Goal: Task Accomplishment & Management: Use online tool/utility

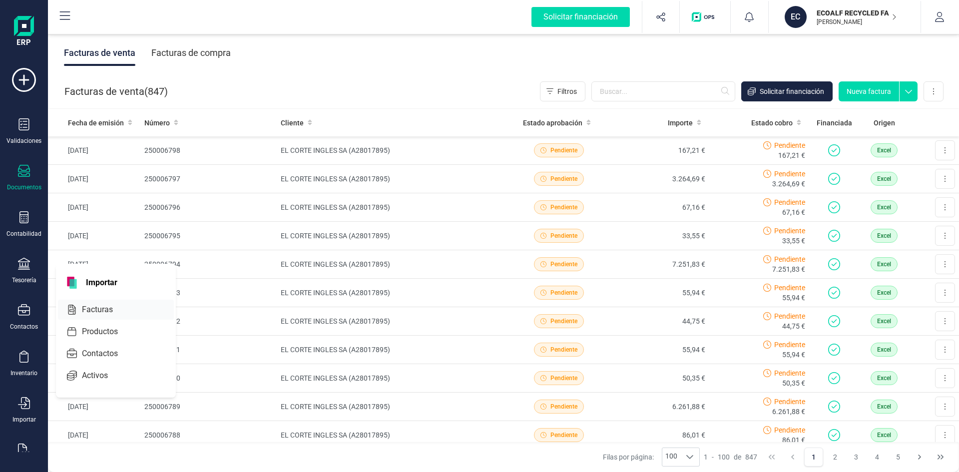
click at [100, 308] on span "Facturas" at bounding box center [104, 310] width 53 height 12
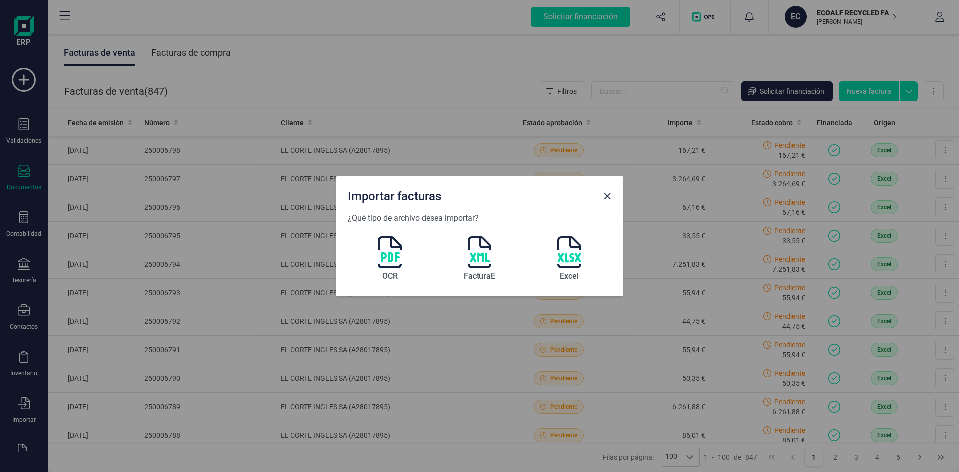
click at [477, 253] on img at bounding box center [479, 252] width 24 height 32
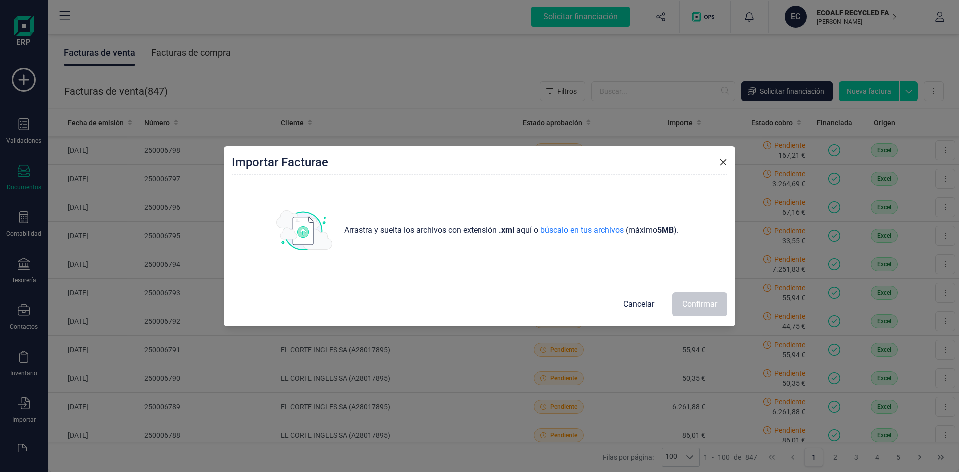
click at [647, 304] on span "Cancelar" at bounding box center [638, 304] width 31 height 12
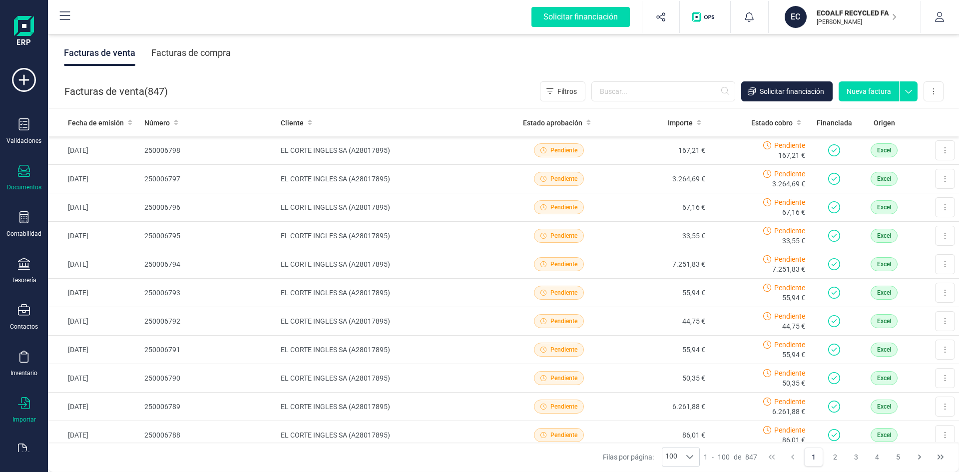
click at [23, 418] on div "Importar" at bounding box center [23, 419] width 23 height 8
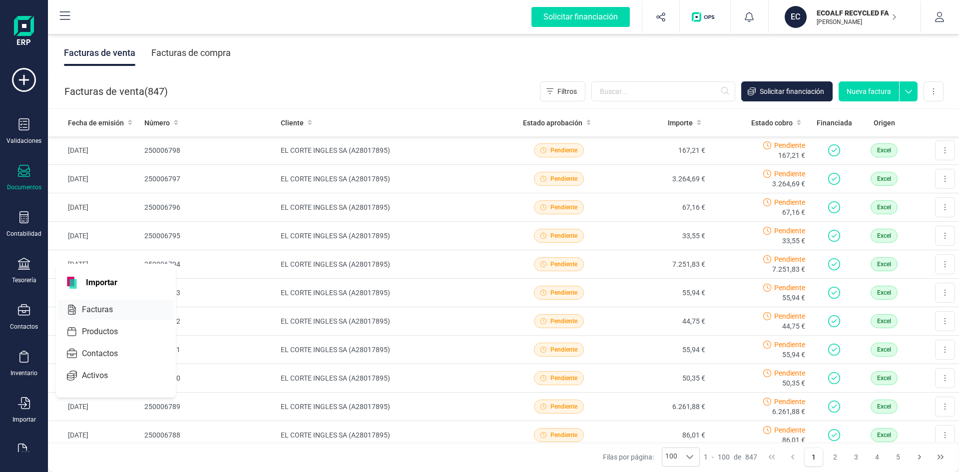
click at [116, 308] on div at bounding box center [122, 310] width 18 height 4
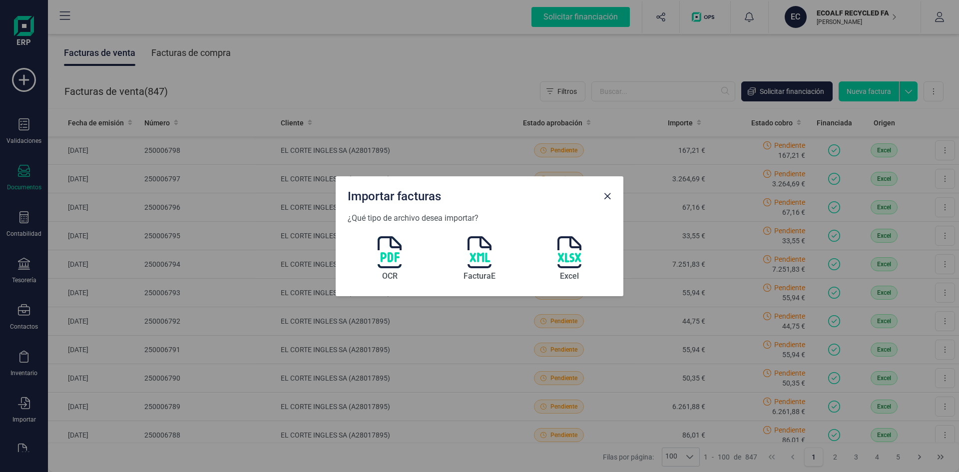
click at [571, 261] on img at bounding box center [569, 252] width 24 height 32
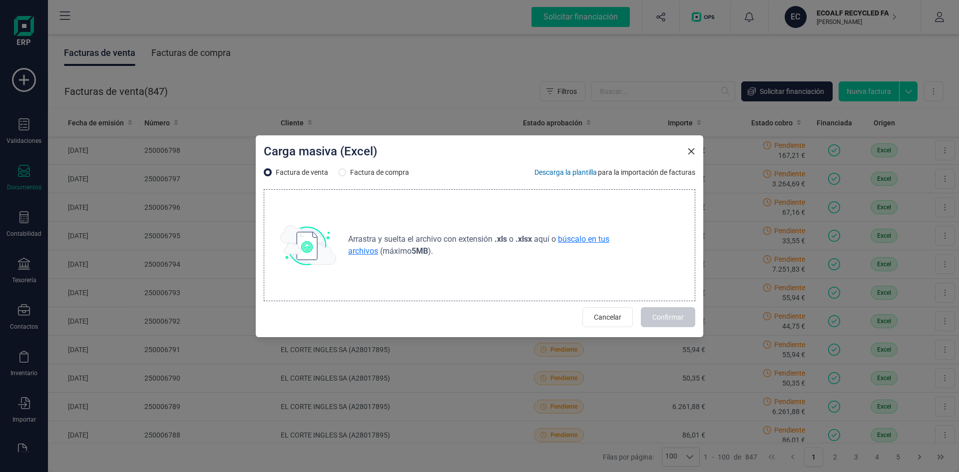
click at [577, 240] on span "búscalo en tus archivos" at bounding box center [478, 244] width 261 height 21
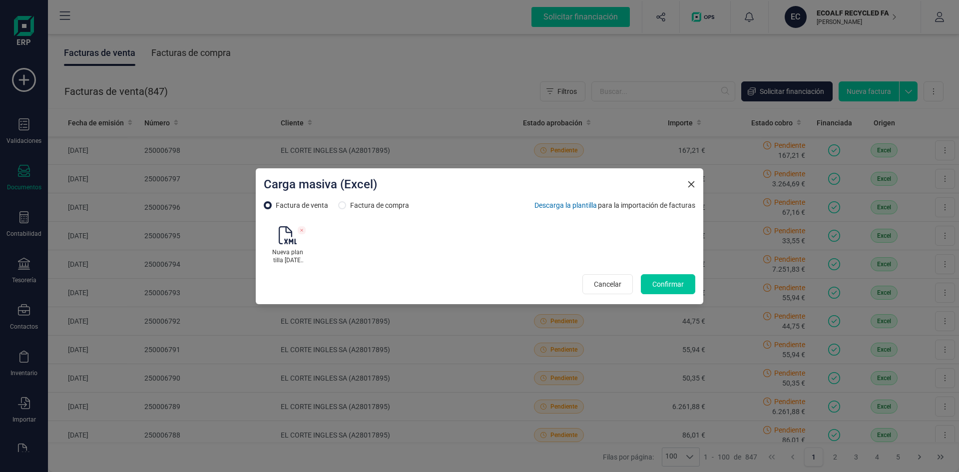
click at [657, 285] on span "Confirmar" at bounding box center [667, 284] width 31 height 10
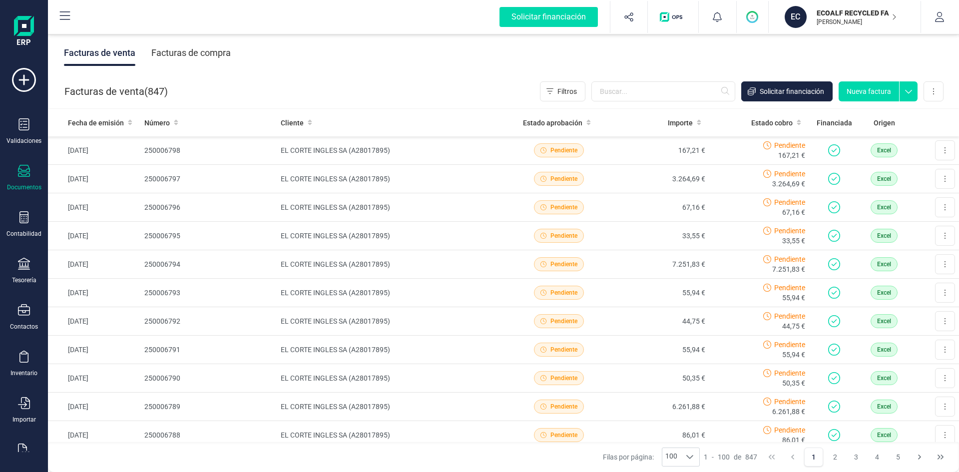
click at [800, 68] on div "Facturas de venta Facturas de compra" at bounding box center [503, 53] width 911 height 42
click at [782, 90] on span "Solicitar financiación" at bounding box center [791, 91] width 64 height 10
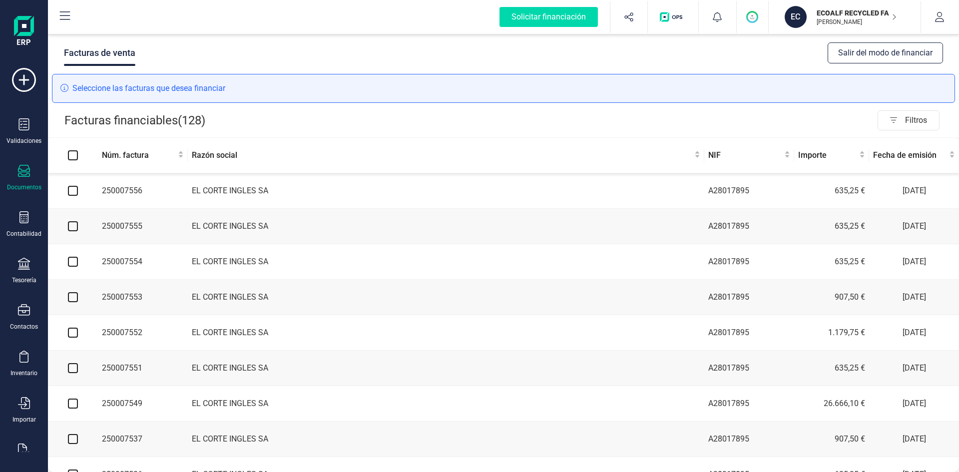
click at [72, 153] on input "Select all" at bounding box center [73, 155] width 10 height 10
checkbox input "true"
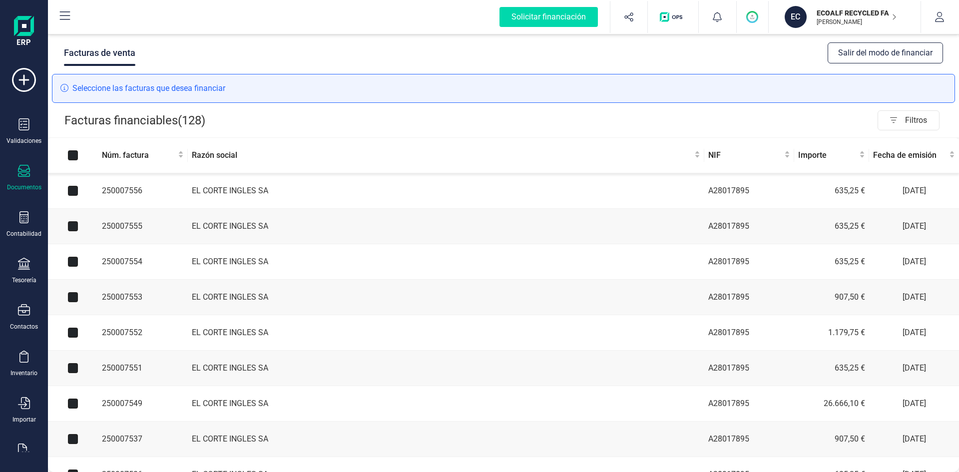
checkbox input "true"
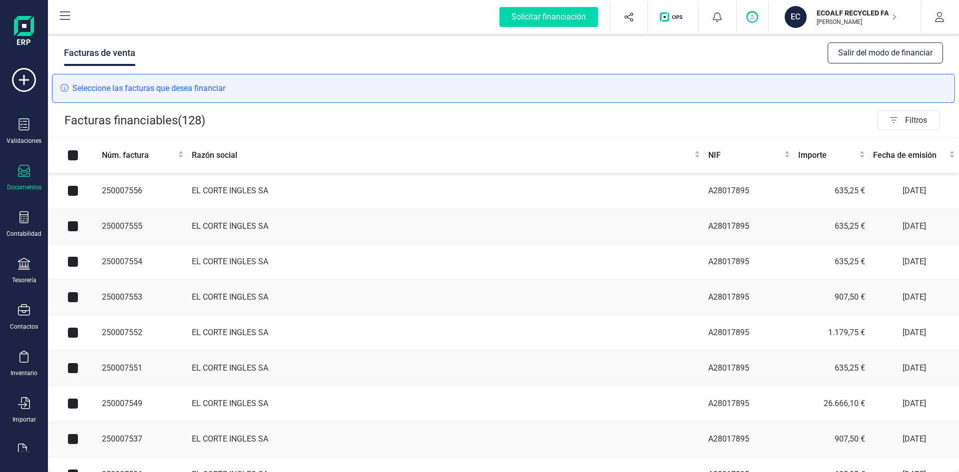
checkbox input "true"
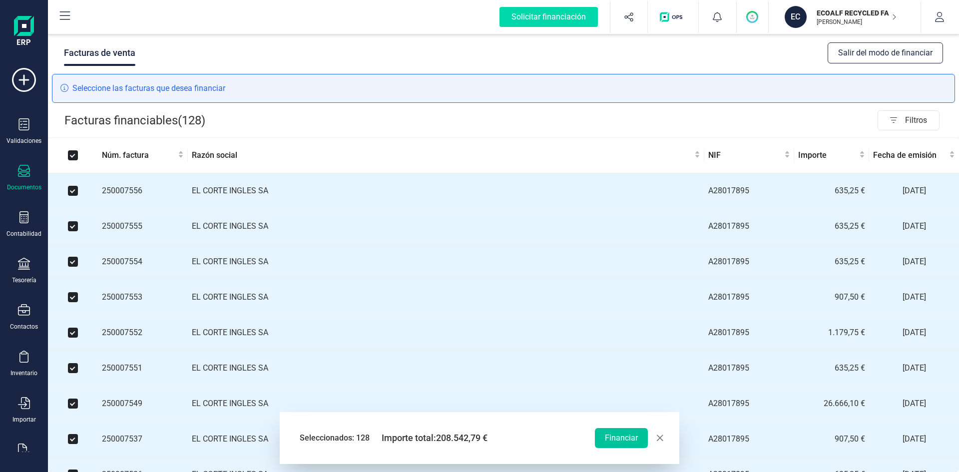
click at [623, 440] on button "Financiar" at bounding box center [621, 438] width 53 height 20
